Goal: Information Seeking & Learning: Learn about a topic

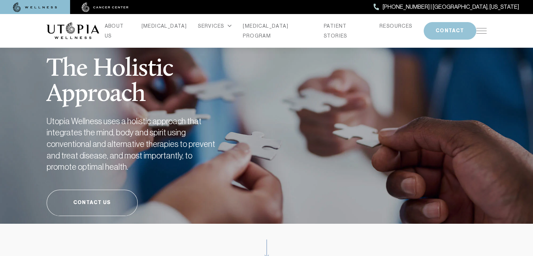
click at [429, 27] on button "CONTACT" at bounding box center [449, 31] width 53 height 18
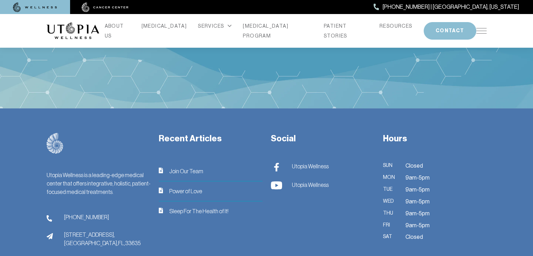
scroll to position [2798, 0]
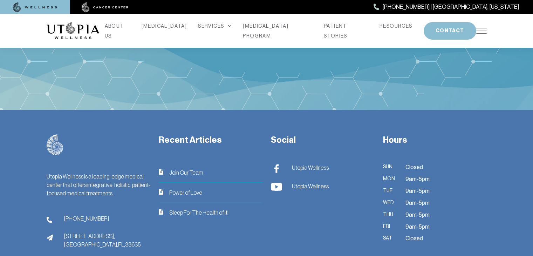
click at [276, 164] on img at bounding box center [276, 168] width 11 height 9
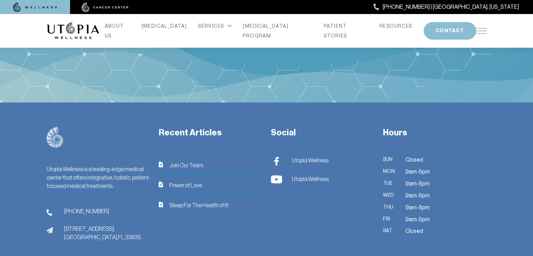
scroll to position [2805, 0]
click at [276, 157] on img at bounding box center [276, 161] width 11 height 9
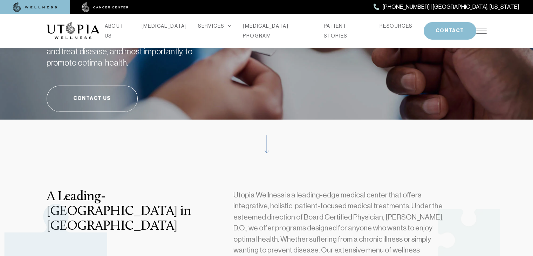
scroll to position [0, 0]
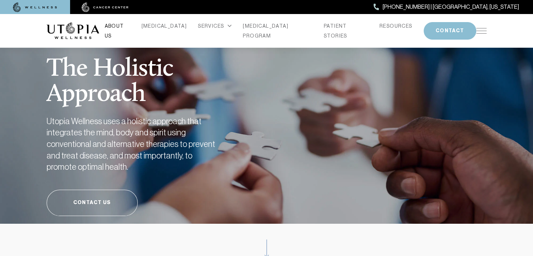
click at [130, 28] on link "ABOUT US" at bounding box center [118, 31] width 26 height 20
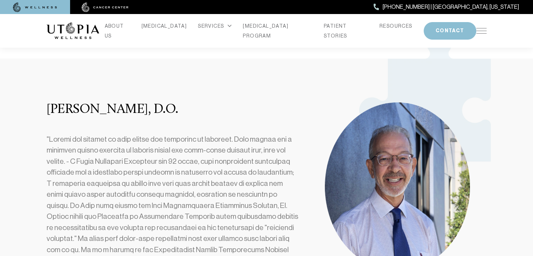
scroll to position [165, 0]
drag, startPoint x: 163, startPoint y: 109, endPoint x: 46, endPoint y: 108, distance: 116.9
click at [46, 108] on div "[PERSON_NAME], D.O." at bounding box center [173, 232] width 262 height 258
drag, startPoint x: 190, startPoint y: 109, endPoint x: 49, endPoint y: 105, distance: 141.8
click at [49, 105] on h3 "[PERSON_NAME], D.O." at bounding box center [173, 110] width 253 height 15
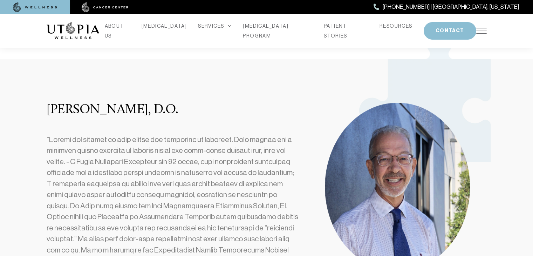
copy h3 "[PERSON_NAME], D.O"
